Goal: Transaction & Acquisition: Purchase product/service

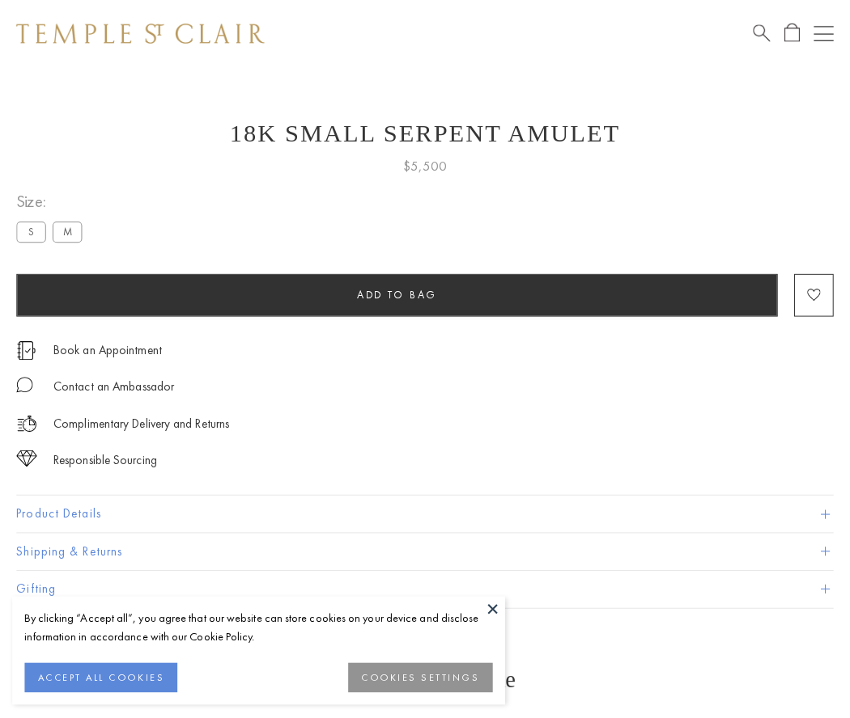
scroll to position [65, 0]
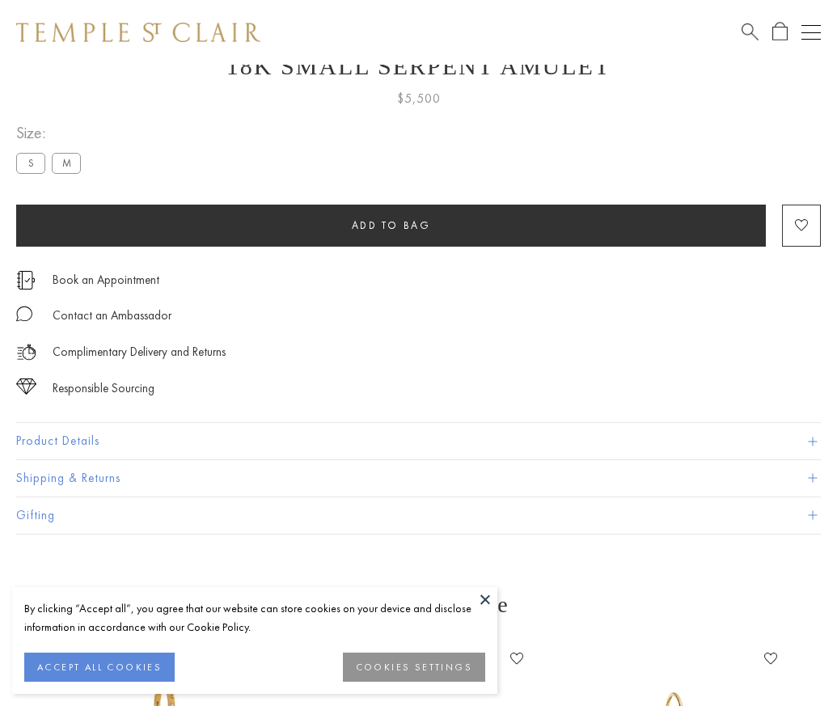
click at [391, 225] on span "Add to bag" at bounding box center [391, 225] width 79 height 14
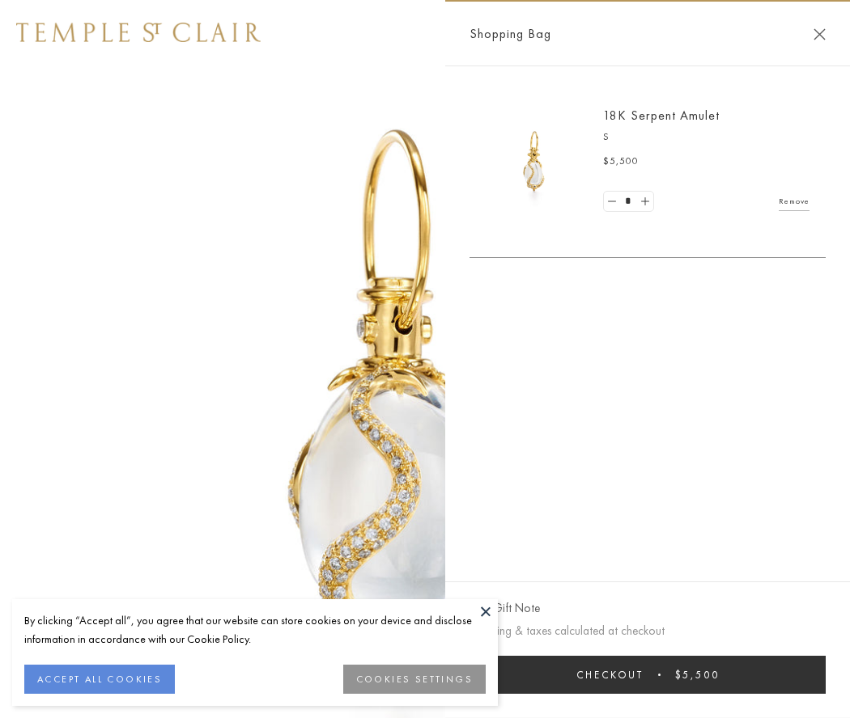
click at [647, 675] on button "Checkout $5,500" at bounding box center [647, 675] width 356 height 38
